Goal: Find specific page/section: Find specific page/section

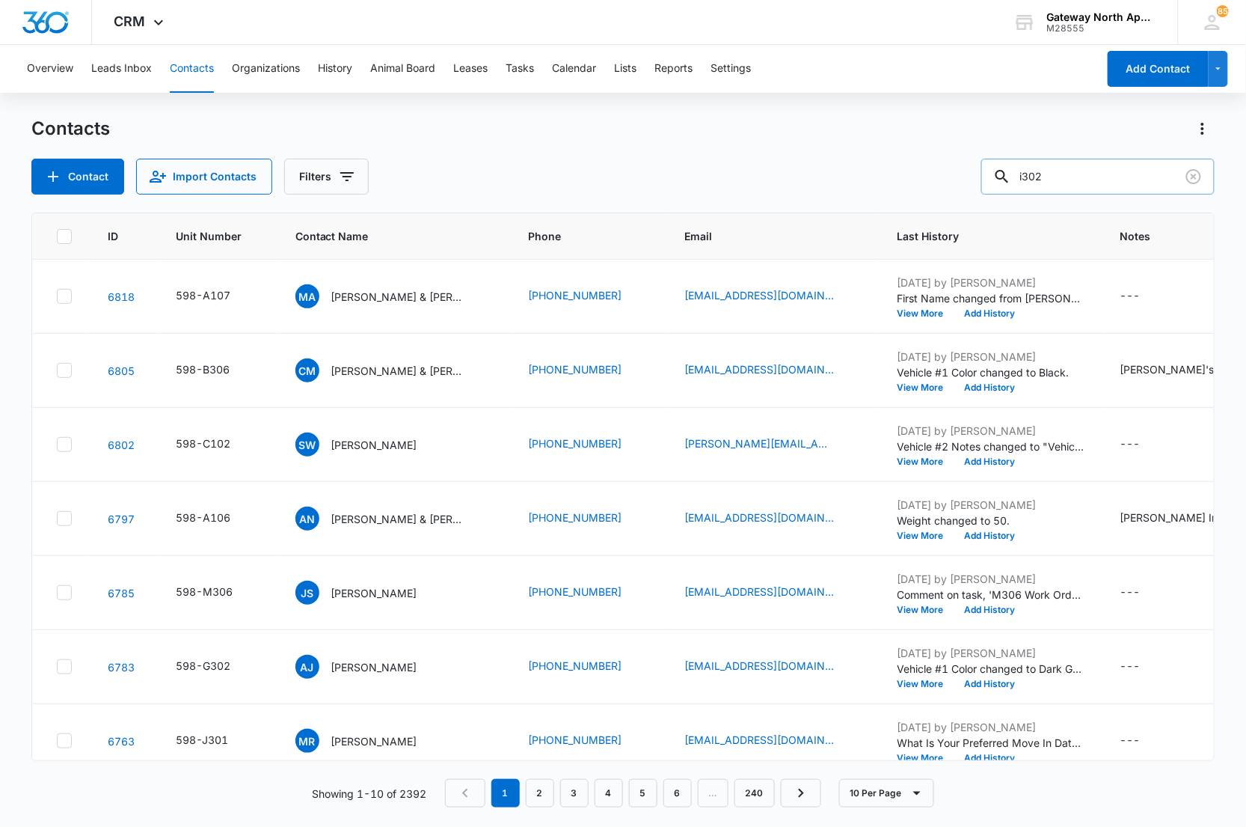
type input "i302"
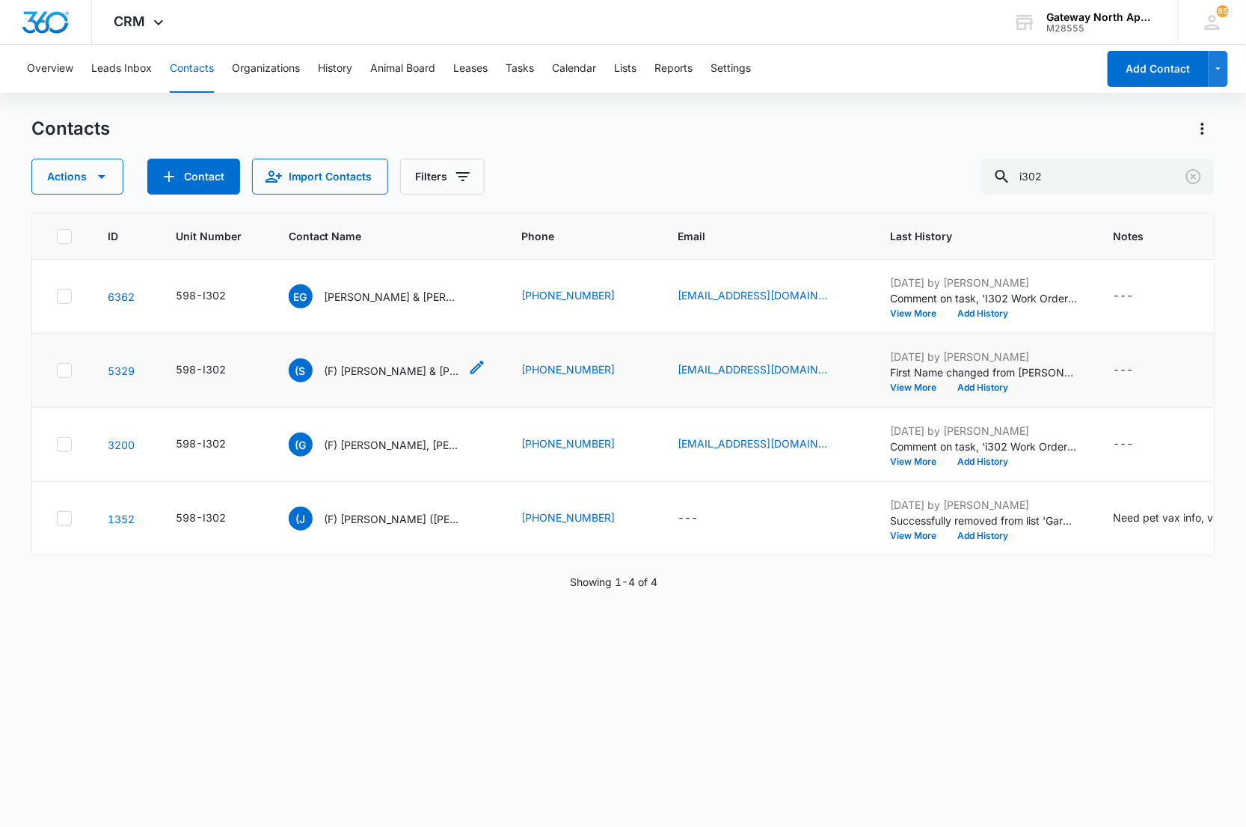
click at [429, 372] on p "(F) [PERSON_NAME] & [PERSON_NAME]" at bounding box center [392, 371] width 135 height 16
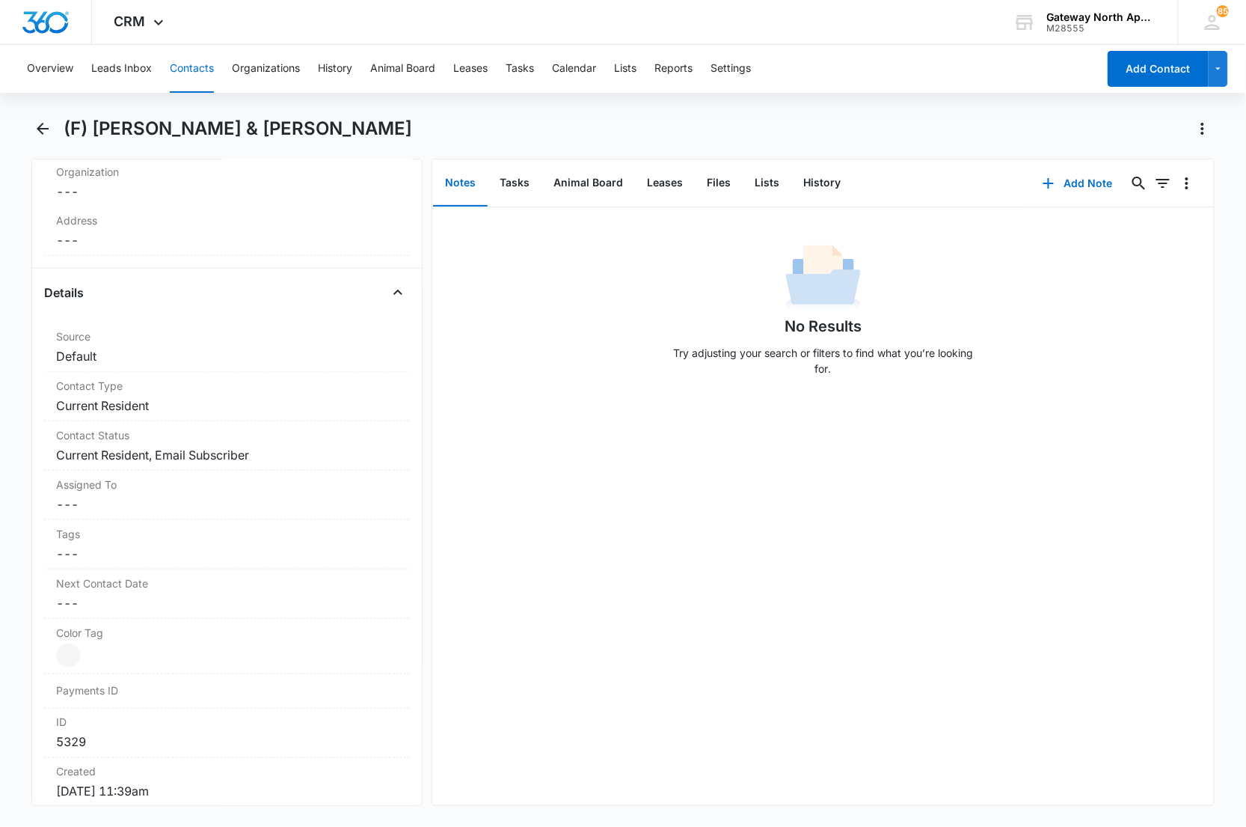
scroll to position [664, 0]
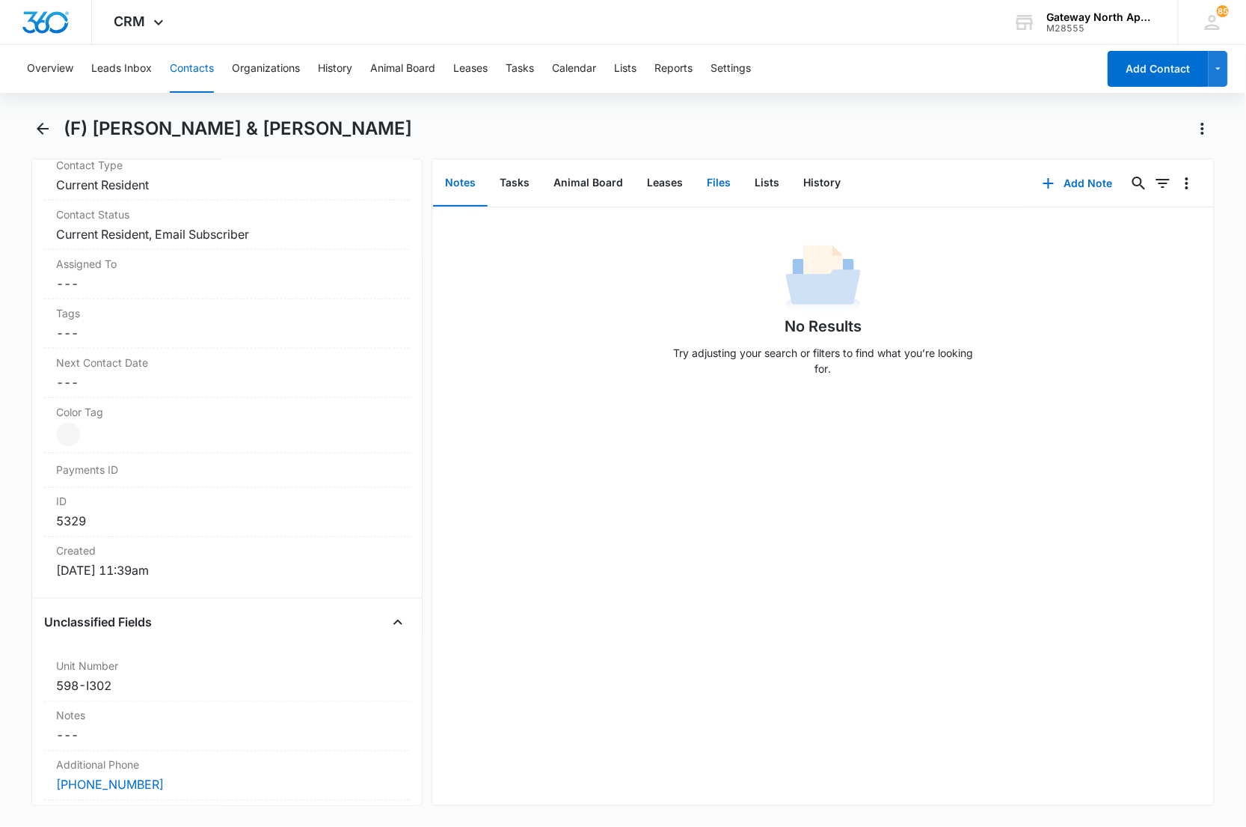
click at [705, 190] on button "Files" at bounding box center [719, 183] width 48 height 46
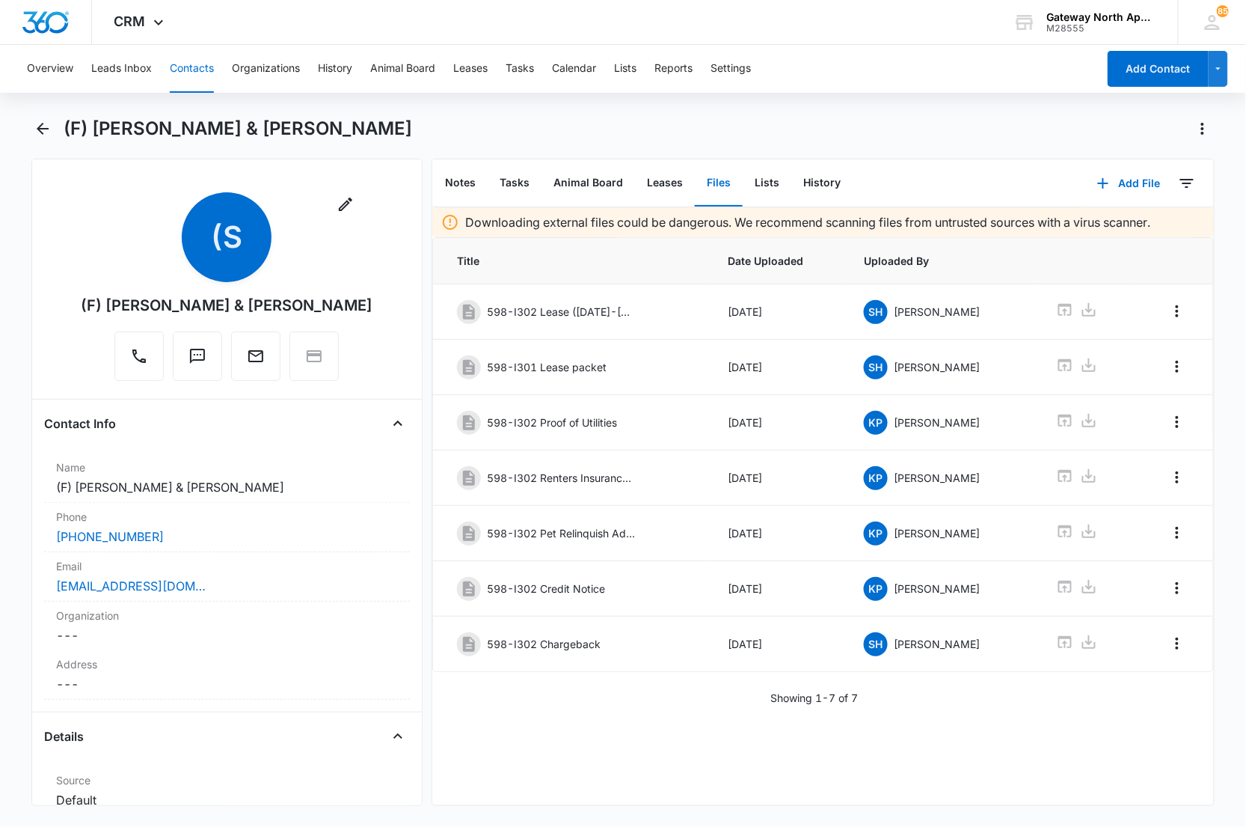
click at [746, 721] on div "Downloading external files could be dangerous. We recommend scanning files from…" at bounding box center [823, 506] width 782 height 598
click at [46, 121] on icon "Back" at bounding box center [43, 129] width 18 height 18
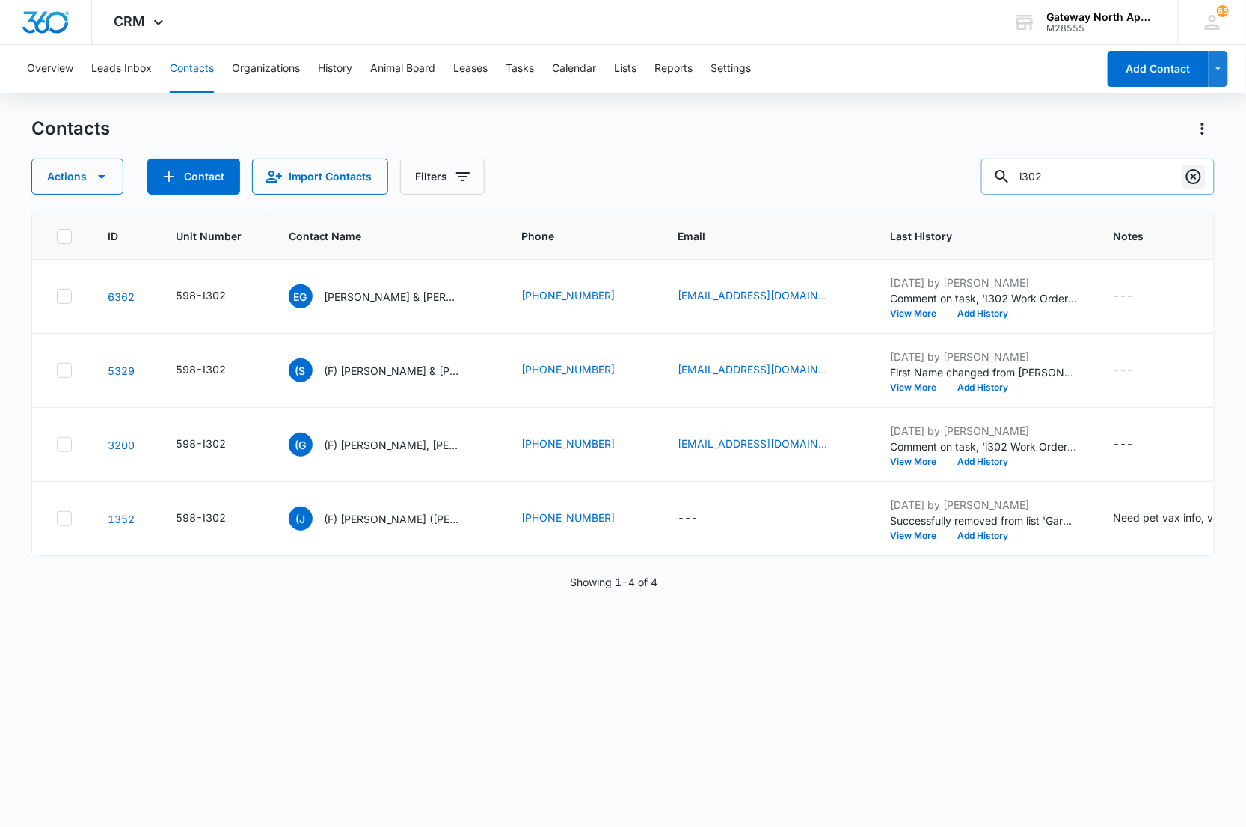
click at [1195, 180] on icon "Clear" at bounding box center [1194, 177] width 18 height 18
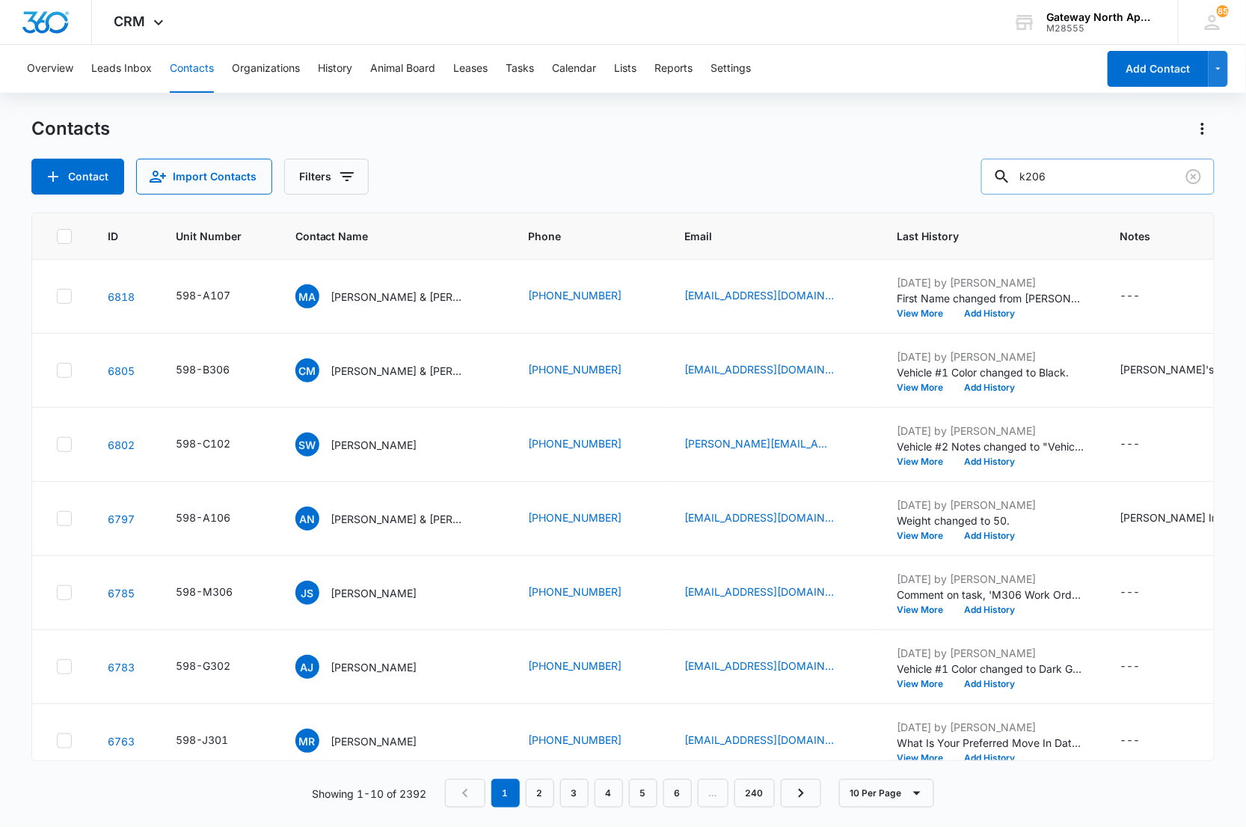
type input "k206"
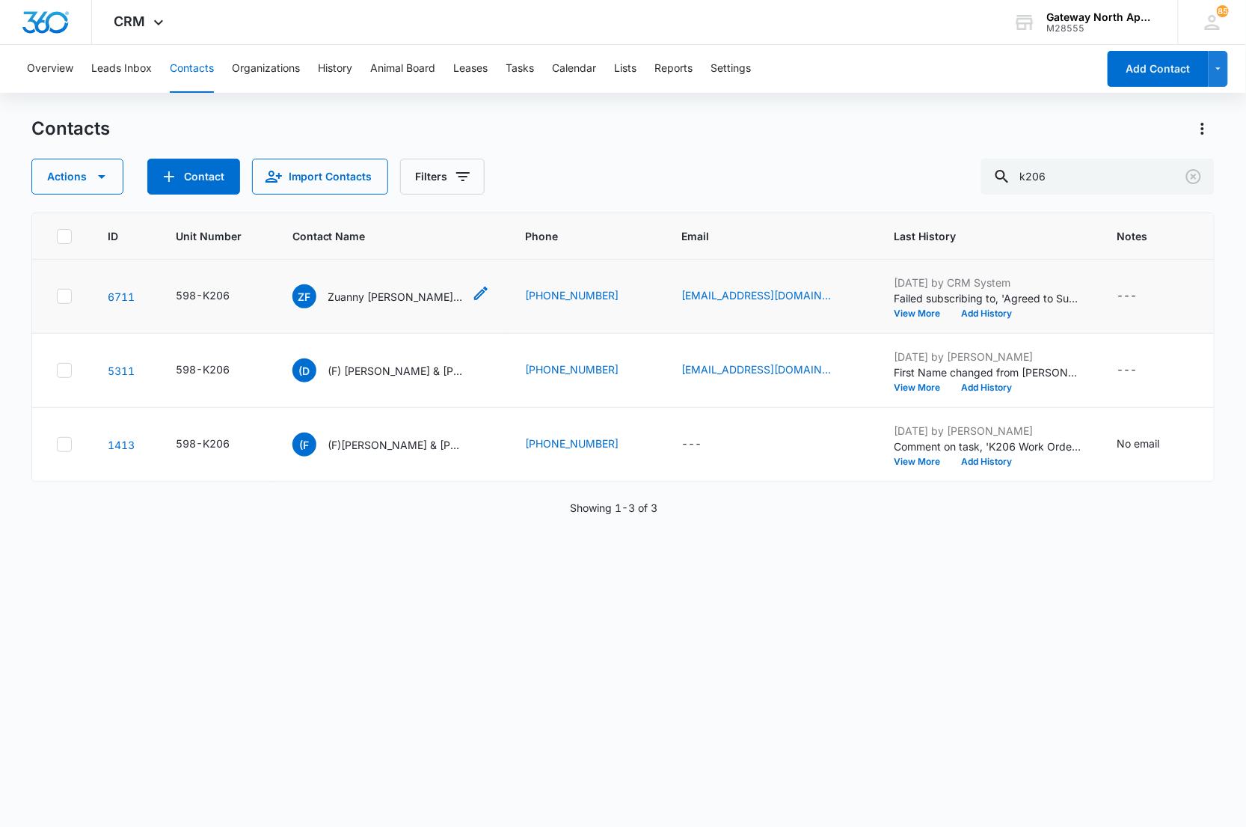
click at [404, 298] on p "Zuanny [PERSON_NAME] & [PERSON_NAME]" at bounding box center [395, 297] width 135 height 16
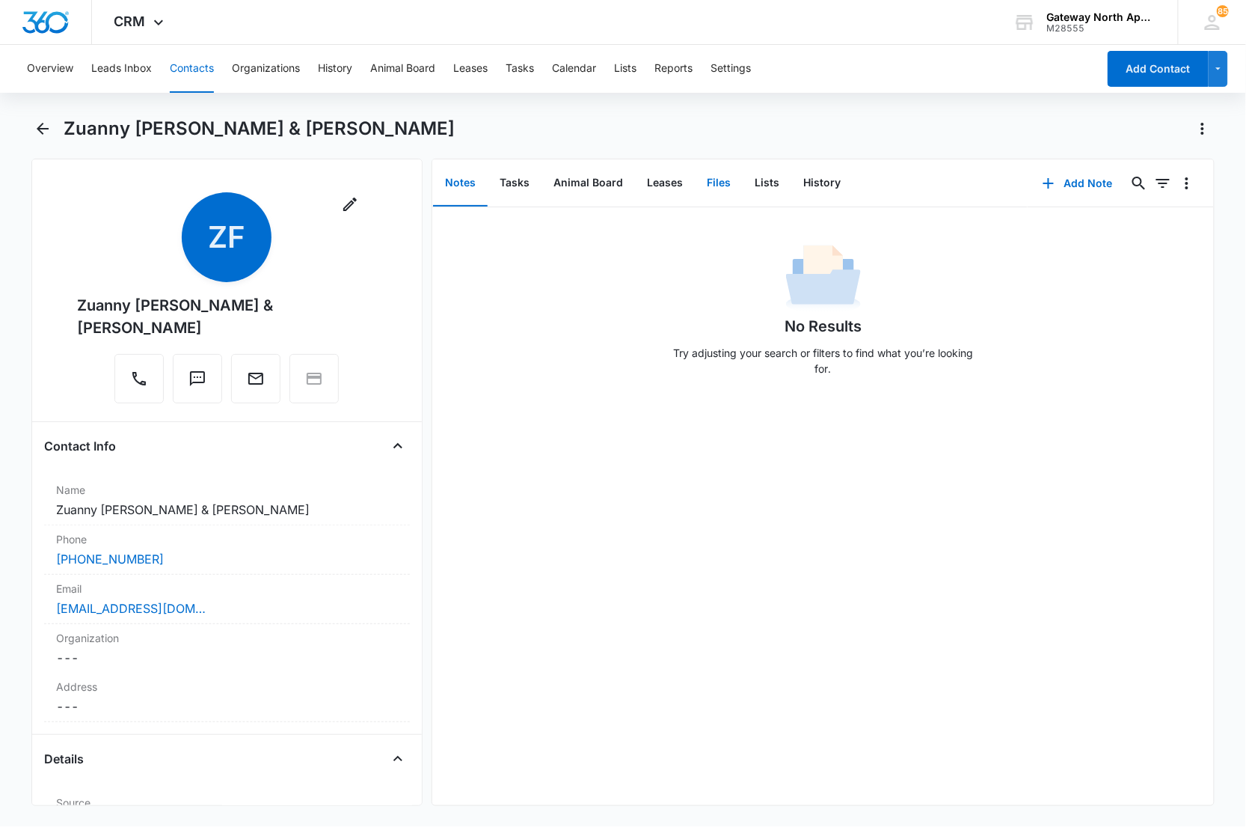
click at [715, 177] on button "Files" at bounding box center [719, 183] width 48 height 46
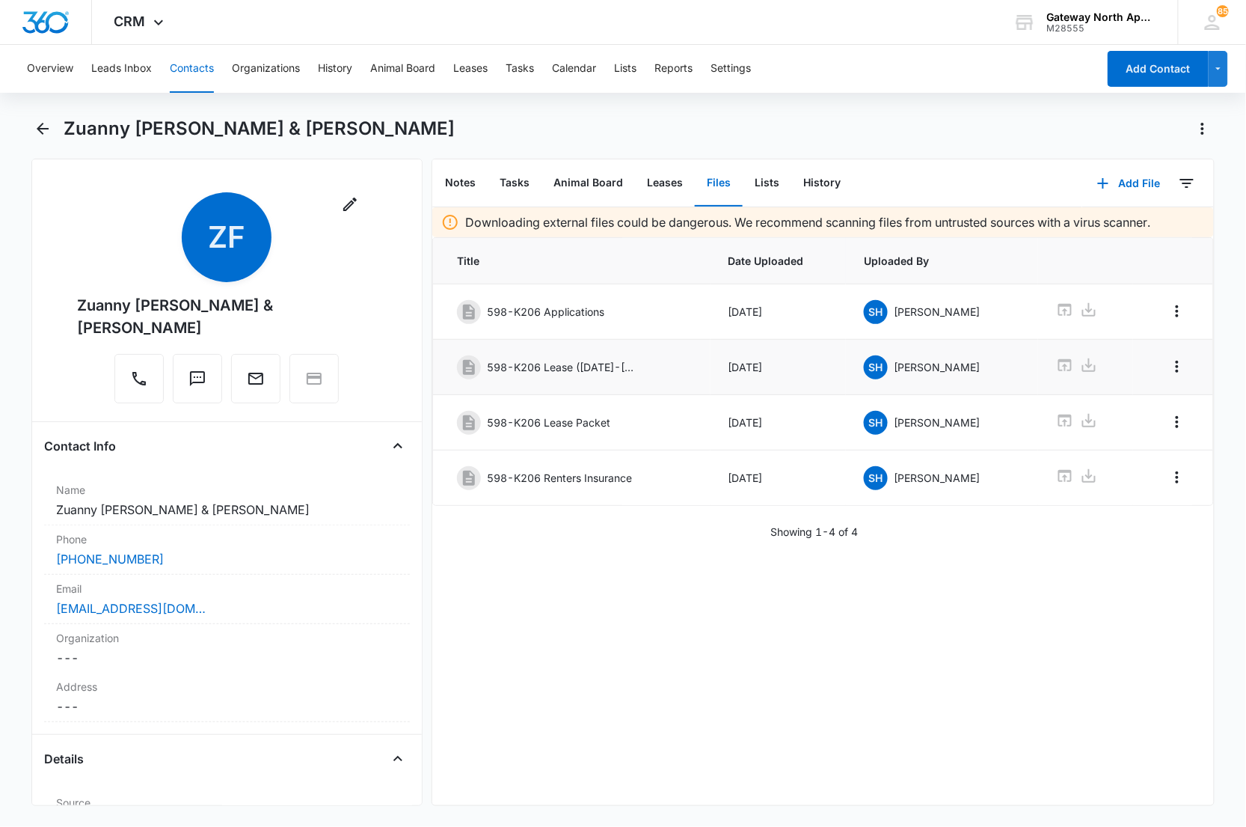
click at [1080, 369] on icon at bounding box center [1089, 365] width 18 height 18
click at [46, 135] on icon "Back" at bounding box center [43, 129] width 18 height 18
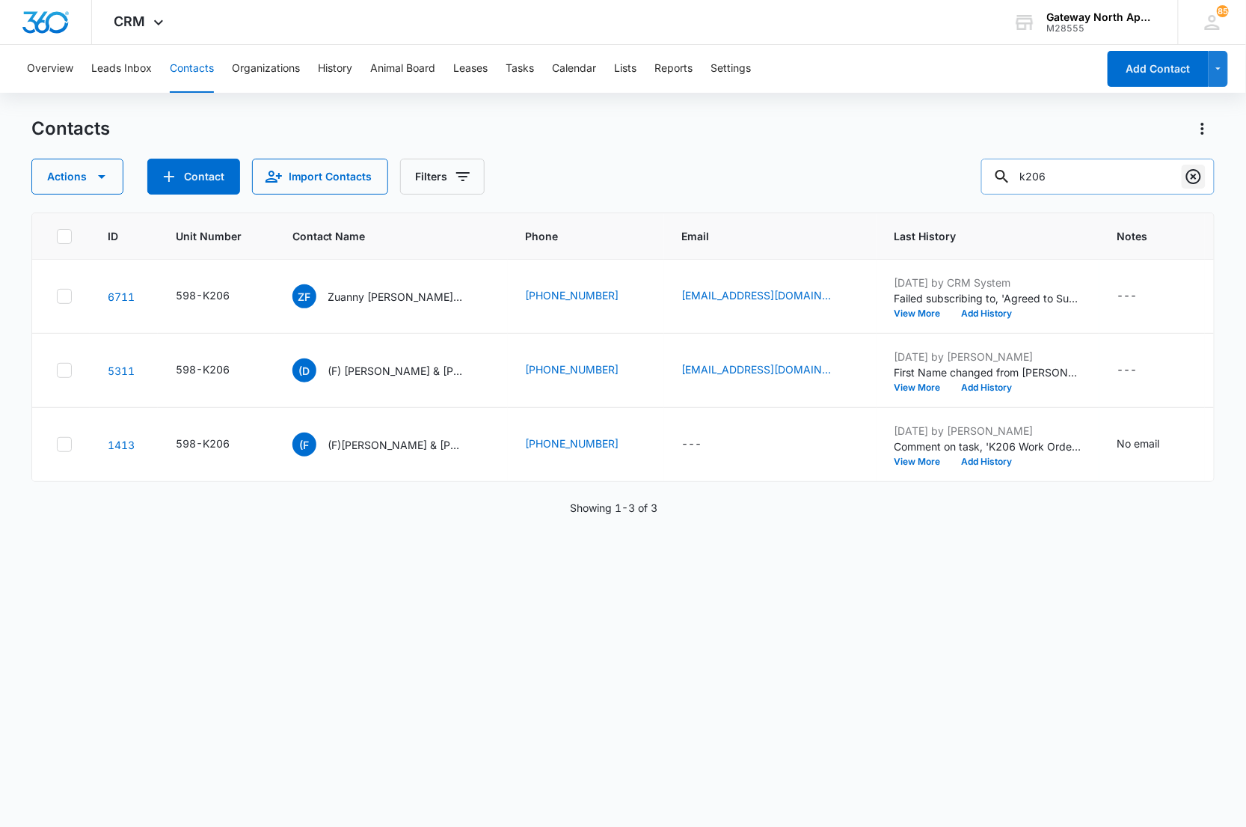
click at [1187, 177] on icon "Clear" at bounding box center [1194, 177] width 18 height 18
